Goal: Navigation & Orientation: Find specific page/section

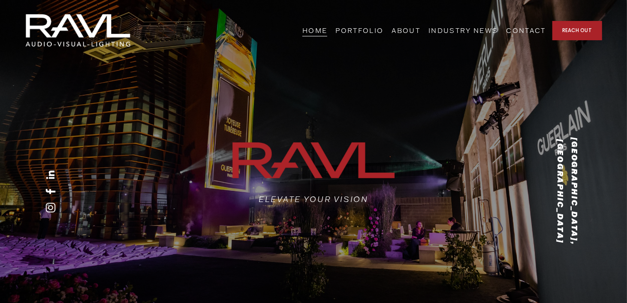
drag, startPoint x: 0, startPoint y: 0, endPoint x: 263, endPoint y: 294, distance: 394.4
click at [263, 294] on div "[GEOGRAPHIC_DATA], [GEOGRAPHIC_DATA] ELEVATE YOUR VISION" at bounding box center [313, 191] width 627 height 259
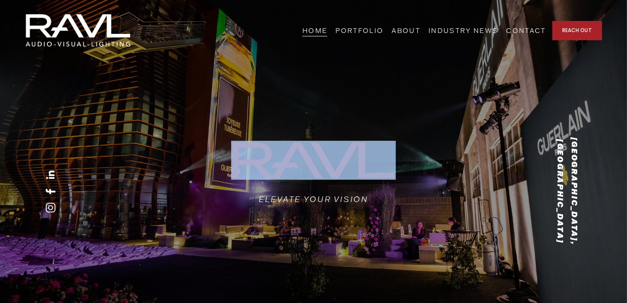
click at [263, 294] on div "[GEOGRAPHIC_DATA], [GEOGRAPHIC_DATA] ELEVATE YOUR VISION" at bounding box center [313, 191] width 627 height 259
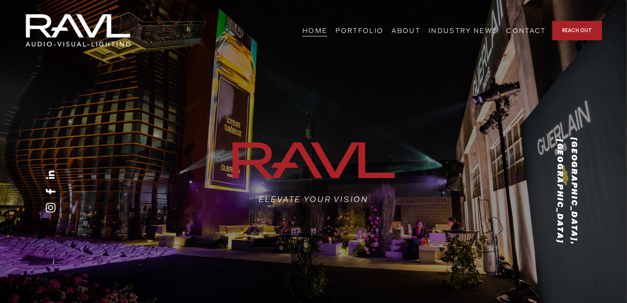
click at [506, 65] on div "[GEOGRAPHIC_DATA], [GEOGRAPHIC_DATA] ELEVATE YOUR VISION" at bounding box center [313, 191] width 627 height 259
click at [420, 30] on link "ABOUT" at bounding box center [405, 30] width 29 height 13
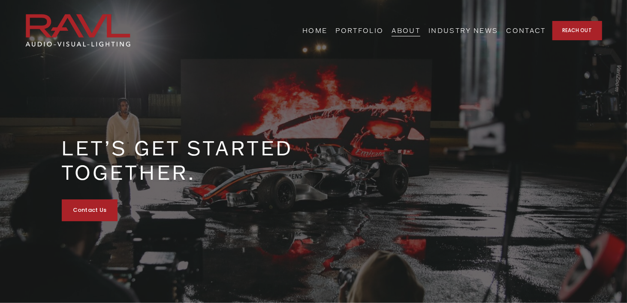
click at [327, 30] on link "HOME" at bounding box center [314, 30] width 25 height 13
